Goal: Information Seeking & Learning: Learn about a topic

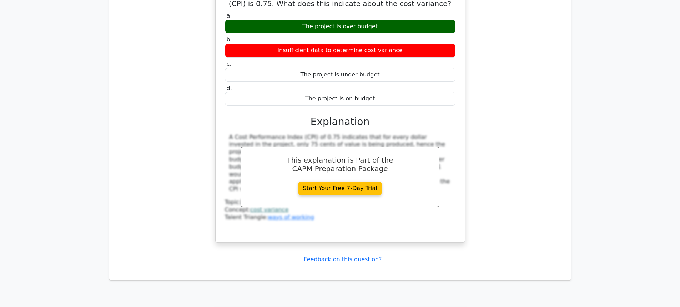
scroll to position [4503, 0]
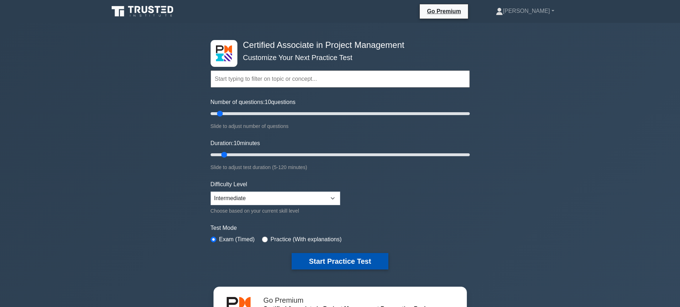
click at [350, 255] on button "Start Practice Test" at bounding box center [340, 261] width 96 height 16
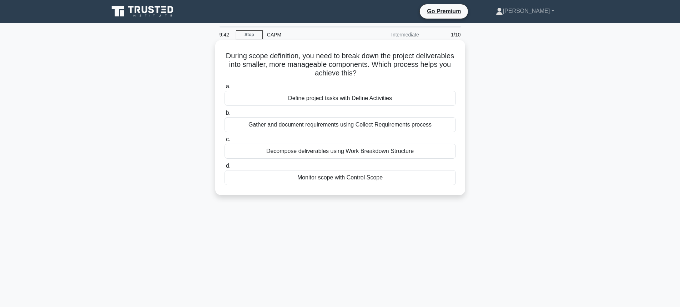
click at [315, 151] on div "Decompose deliverables using Work Breakdown Structure" at bounding box center [340, 151] width 231 height 15
click at [225, 142] on input "c. Decompose deliverables using Work Breakdown Structure" at bounding box center [225, 139] width 0 height 5
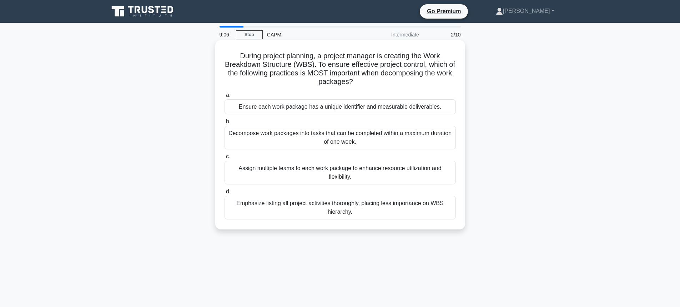
click at [316, 206] on div "Emphasize listing all project activities thoroughly, placing less importance on…" at bounding box center [340, 208] width 231 height 24
click at [225, 194] on input "d. Emphasize listing all project activities thoroughly, placing less importance…" at bounding box center [225, 191] width 0 height 5
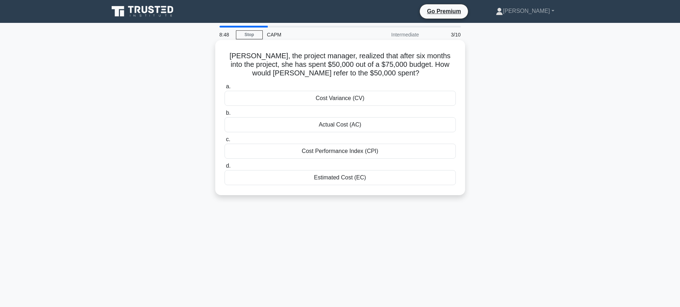
click at [349, 125] on div "Actual Cost (AC)" at bounding box center [340, 124] width 231 height 15
click at [225, 115] on input "b. Actual Cost (AC)" at bounding box center [225, 113] width 0 height 5
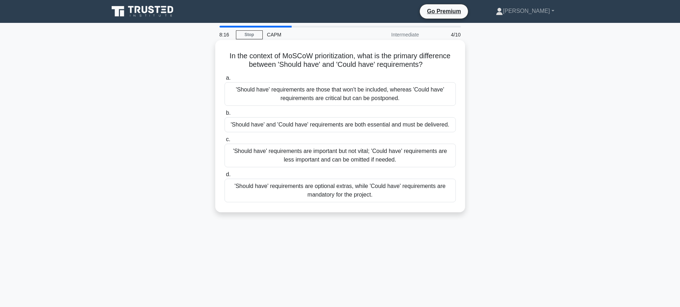
click at [377, 160] on div "'Should have' requirements are important but not vital; 'Could have' requiremen…" at bounding box center [340, 156] width 231 height 24
click at [225, 142] on input "c. 'Should have' requirements are important but not vital; 'Could have' require…" at bounding box center [225, 139] width 0 height 5
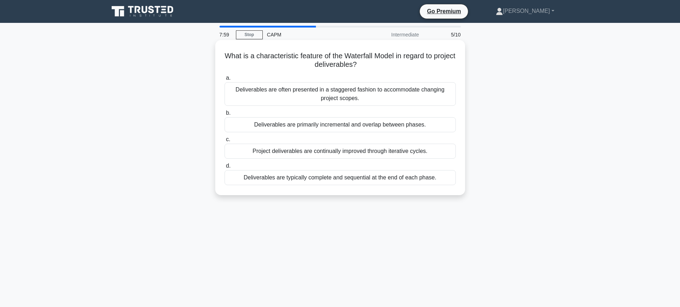
click at [318, 181] on div "Deliverables are typically complete and sequential at the end of each phase." at bounding box center [340, 177] width 231 height 15
click at [225, 168] on input "d. Deliverables are typically complete and sequential at the end of each phase." at bounding box center [225, 166] width 0 height 5
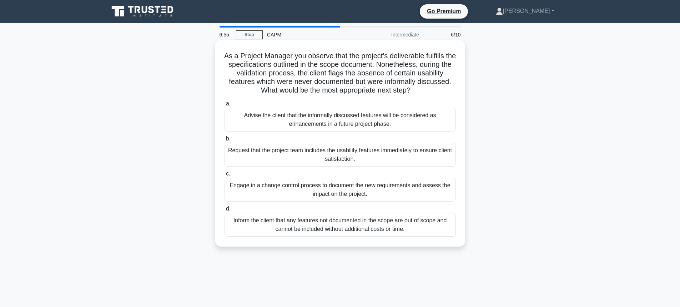
click at [320, 222] on div "Inform the client that any features not documented in the scope are out of scop…" at bounding box center [340, 225] width 231 height 24
click at [225, 211] on input "d. Inform the client that any features not documented in the scope are out of s…" at bounding box center [225, 208] width 0 height 5
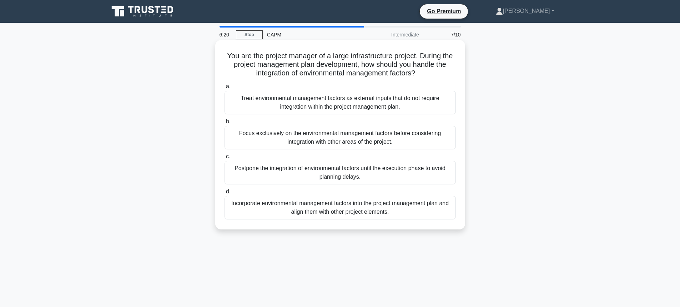
click at [363, 205] on div "Incorporate environmental management factors into the project management plan a…" at bounding box center [340, 208] width 231 height 24
click at [225, 194] on input "d. Incorporate environmental management factors into the project management pla…" at bounding box center [225, 191] width 0 height 5
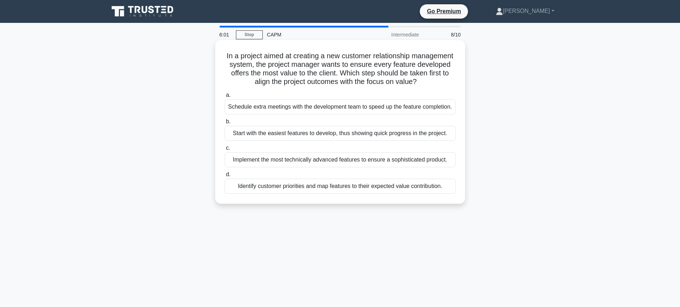
click at [269, 194] on div "Identify customer priorities and map features to their expected value contribut…" at bounding box center [340, 186] width 231 height 15
click at [225, 177] on input "d. Identify customer priorities and map features to their expected value contri…" at bounding box center [225, 174] width 0 height 5
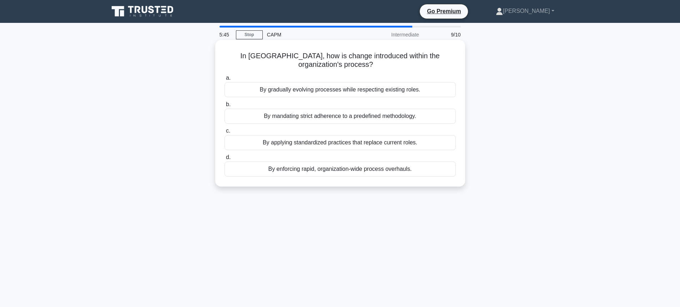
click at [311, 92] on div "By gradually evolving processes while respecting existing roles." at bounding box center [340, 89] width 231 height 15
click at [225, 80] on input "a. By gradually evolving processes while respecting existing roles." at bounding box center [225, 78] width 0 height 5
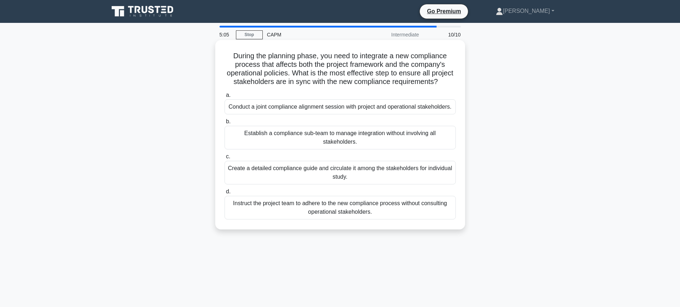
click at [286, 114] on div "Conduct a joint compliance alignment session with project and operational stake…" at bounding box center [340, 106] width 231 height 15
click at [225, 98] on input "a. Conduct a joint compliance alignment session with project and operational st…" at bounding box center [225, 95] width 0 height 5
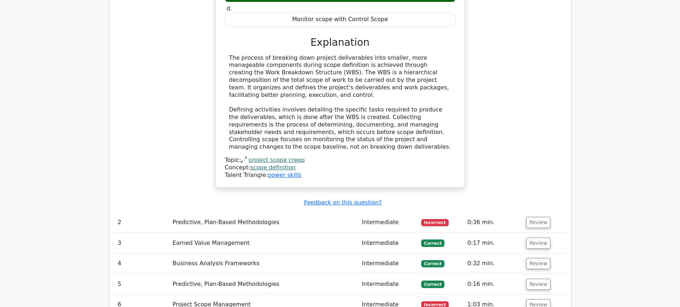
scroll to position [821, 0]
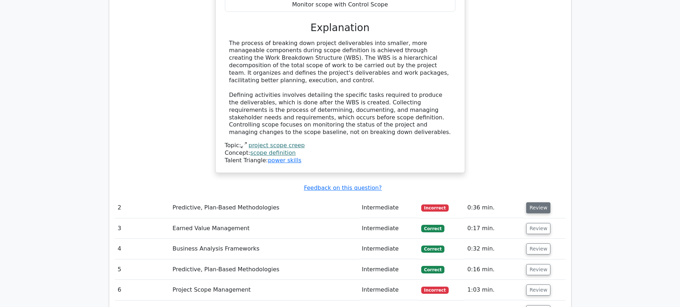
click at [536, 202] on button "Review" at bounding box center [538, 207] width 24 height 11
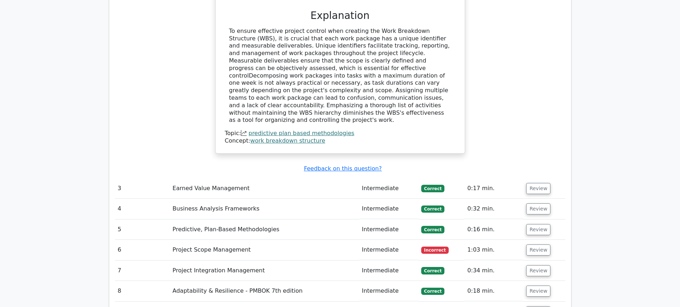
scroll to position [1214, 0]
click at [531, 182] on button "Review" at bounding box center [538, 187] width 24 height 11
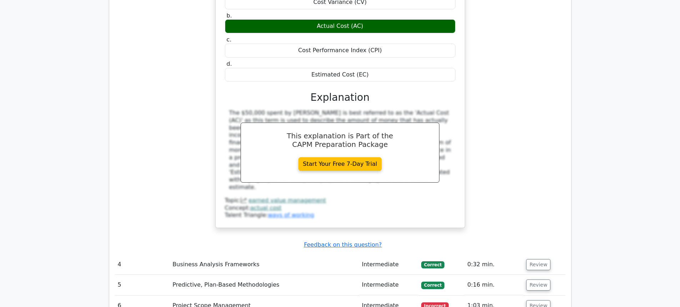
scroll to position [1500, 0]
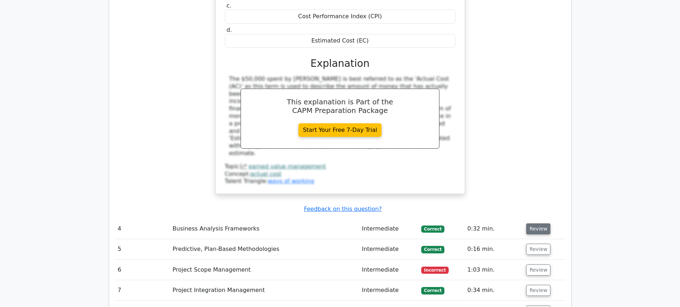
click at [529, 223] on button "Review" at bounding box center [538, 228] width 24 height 11
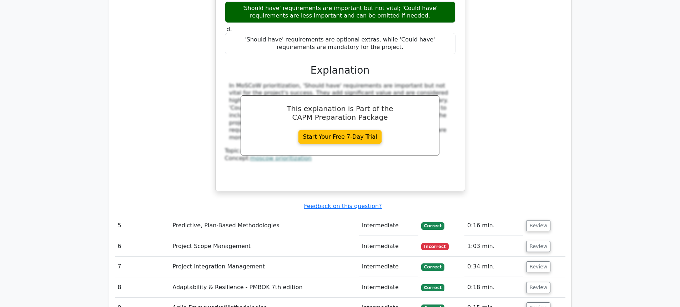
scroll to position [1857, 0]
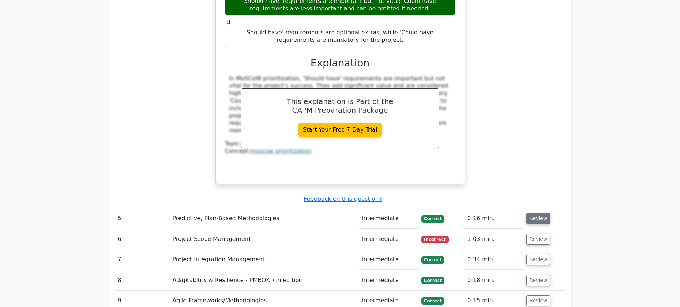
click at [541, 213] on button "Review" at bounding box center [538, 218] width 24 height 11
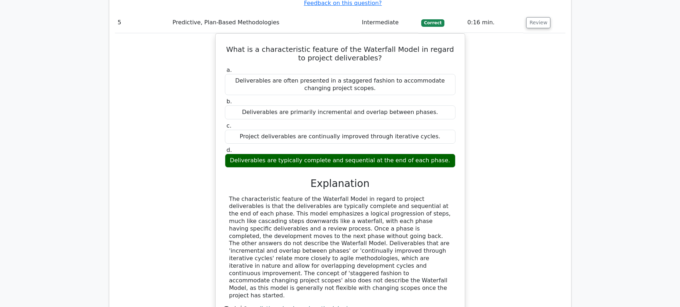
scroll to position [2179, 0]
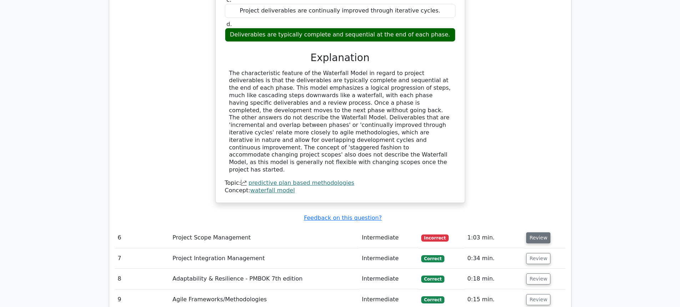
click at [537, 232] on button "Review" at bounding box center [538, 237] width 24 height 11
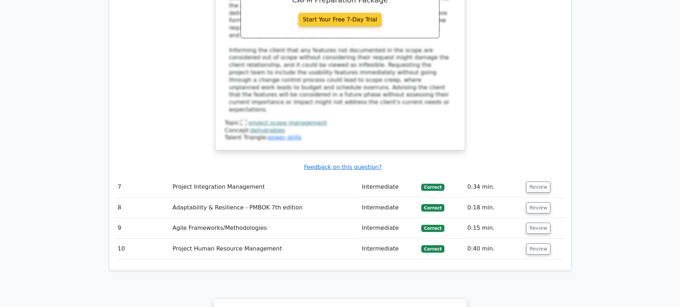
scroll to position [2821, 0]
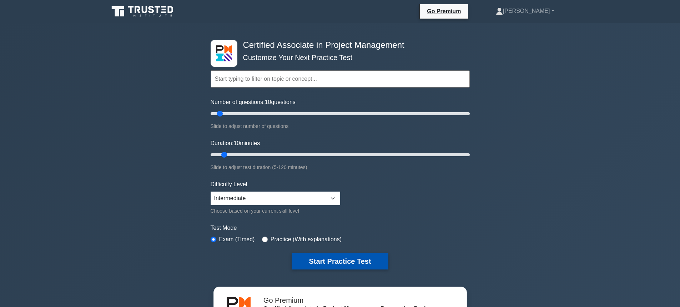
click at [369, 264] on button "Start Practice Test" at bounding box center [340, 261] width 96 height 16
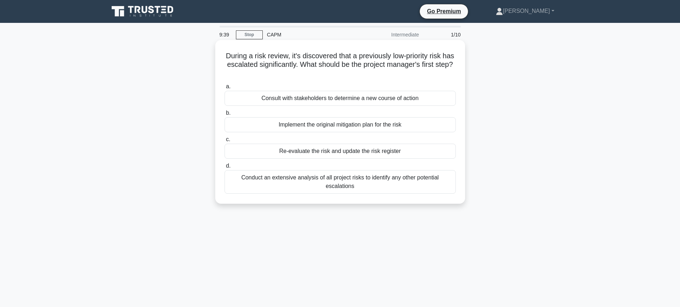
click at [294, 124] on div "Implement the original mitigation plan for the risk" at bounding box center [340, 124] width 231 height 15
click at [225, 115] on input "b. Implement the original mitigation plan for the risk" at bounding box center [225, 113] width 0 height 5
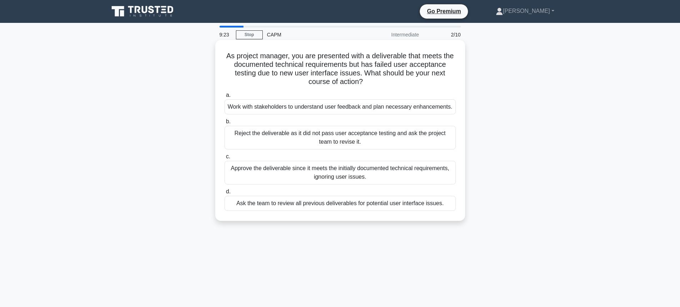
click at [278, 200] on div "Ask the team to review all previous deliverables for potential user interface i…" at bounding box center [340, 203] width 231 height 15
click at [225, 194] on input "d. Ask the team to review all previous deliverables for potential user interfac…" at bounding box center [225, 191] width 0 height 5
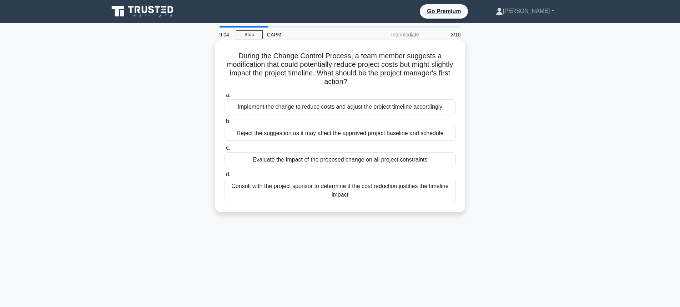
click at [315, 191] on div "Consult with the project sponsor to determine if the cost reduction justifies t…" at bounding box center [340, 191] width 231 height 24
click at [225, 177] on input "d. Consult with the project sponsor to determine if the cost reduction justifie…" at bounding box center [225, 174] width 0 height 5
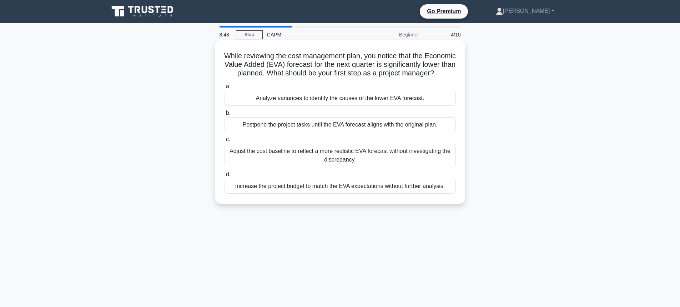
click at [385, 106] on div "Analyze variances to identify the causes of the lower EVA forecast." at bounding box center [340, 98] width 231 height 15
click at [225, 89] on input "a. Analyze variances to identify the causes of the lower EVA forecast." at bounding box center [225, 86] width 0 height 5
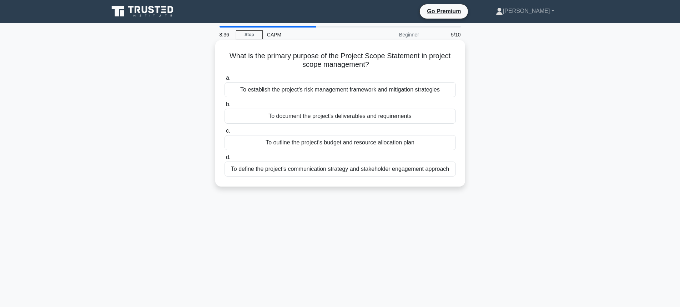
click at [354, 120] on div "To document the project's deliverables and requirements" at bounding box center [340, 116] width 231 height 15
click at [225, 107] on input "b. To document the project's deliverables and requirements" at bounding box center [225, 104] width 0 height 5
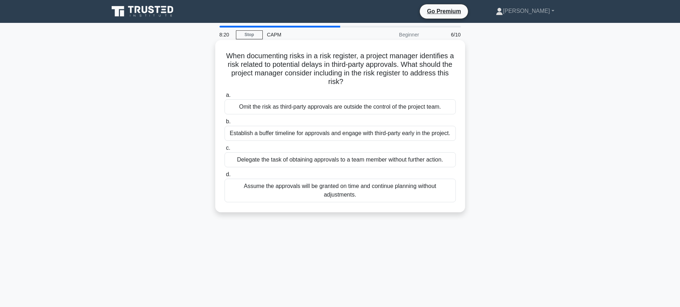
click at [335, 136] on div "Establish a buffer timeline for approvals and engage with third-party early in …" at bounding box center [340, 133] width 231 height 15
click at [225, 124] on input "b. Establish a buffer timeline for approvals and engage with third-party early …" at bounding box center [225, 121] width 0 height 5
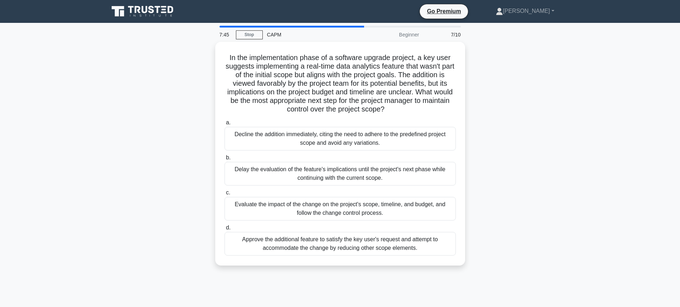
drag, startPoint x: 349, startPoint y: 209, endPoint x: 635, endPoint y: 204, distance: 285.8
click at [635, 204] on main "7:45 Stop CAPM Beginner 7/10 In the implementation phase of a software upgrade …" at bounding box center [340, 204] width 680 height 363
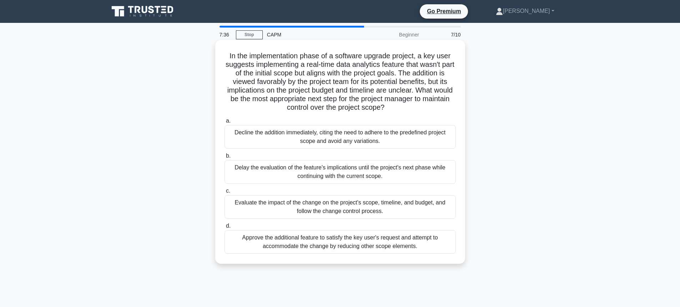
click at [358, 204] on div "Evaluate the impact of the change on the project's scope, timeline, and budget,…" at bounding box center [340, 207] width 231 height 24
click at [225, 193] on input "c. Evaluate the impact of the change on the project's scope, timeline, and budg…" at bounding box center [225, 191] width 0 height 5
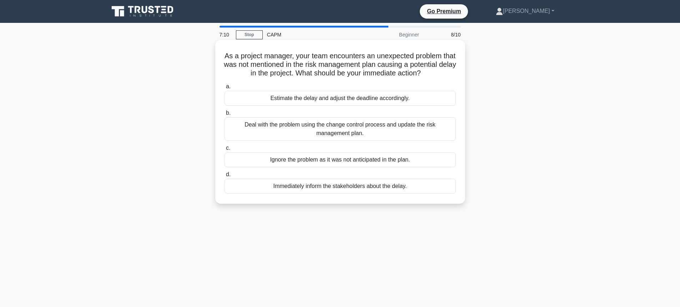
click at [355, 106] on div "Estimate the delay and adjust the deadline accordingly." at bounding box center [340, 98] width 231 height 15
click at [225, 89] on input "a. Estimate the delay and adjust the deadline accordingly." at bounding box center [225, 86] width 0 height 5
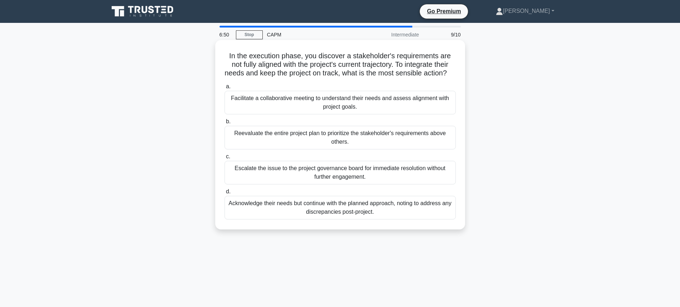
click at [351, 114] on div "Facilitate a collaborative meeting to understand their needs and assess alignme…" at bounding box center [340, 103] width 231 height 24
click at [225, 89] on input "a. Facilitate a collaborative meeting to understand their needs and assess alig…" at bounding box center [225, 86] width 0 height 5
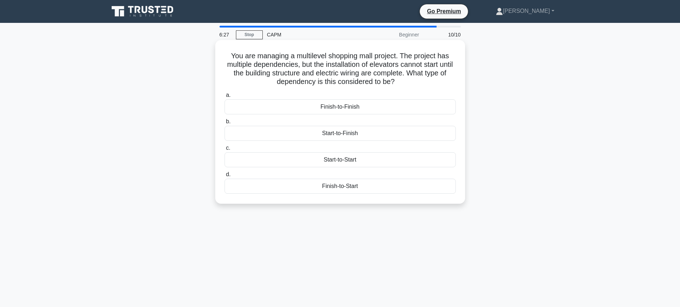
click at [351, 108] on div "Finish-to-Finish" at bounding box center [340, 106] width 231 height 15
click at [225, 98] on input "a. Finish-to-Finish" at bounding box center [225, 95] width 0 height 5
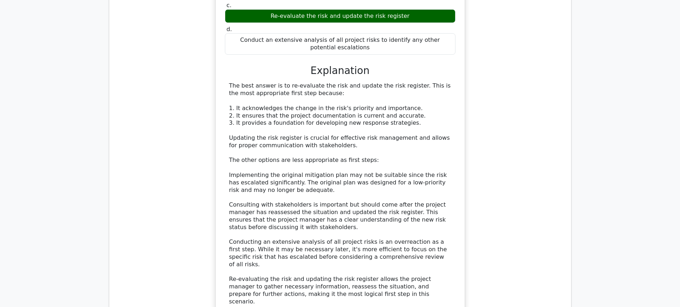
scroll to position [929, 0]
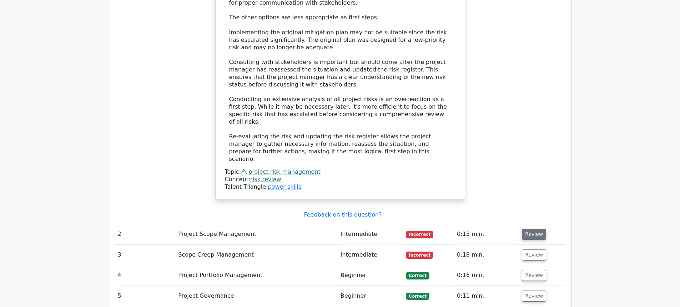
click at [541, 229] on button "Review" at bounding box center [534, 234] width 24 height 11
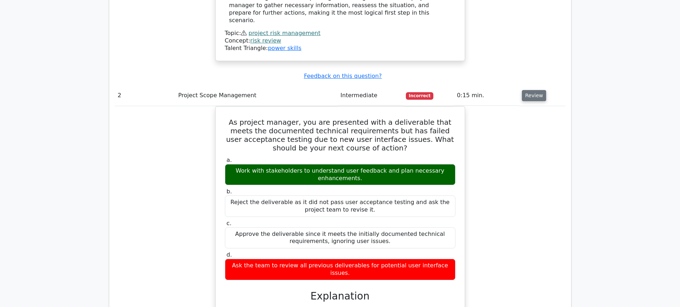
scroll to position [1071, 0]
